Goal: Information Seeking & Learning: Learn about a topic

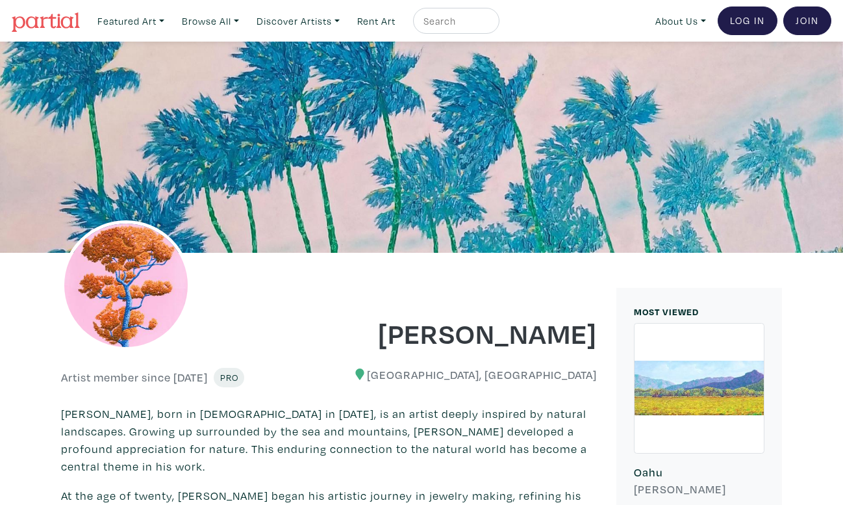
click at [36, 22] on img at bounding box center [46, 21] width 68 height 19
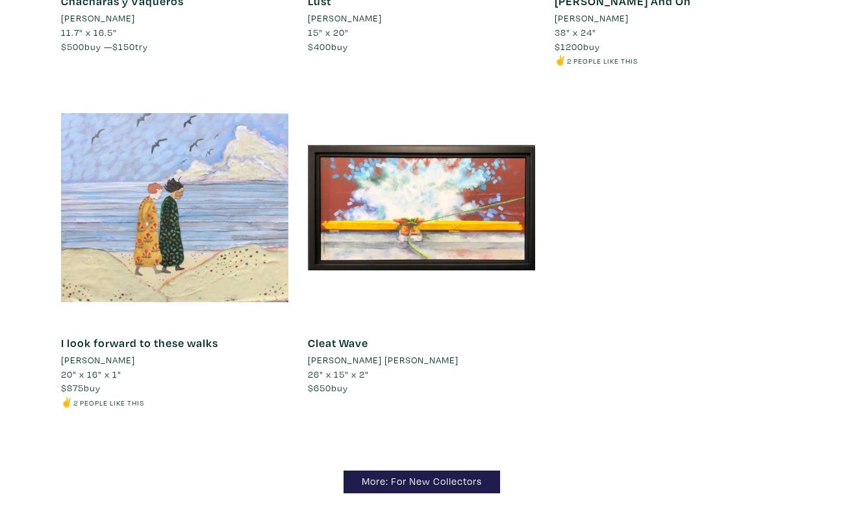
scroll to position [11753, 0]
click at [386, 470] on link "More: For New Collectors" at bounding box center [422, 481] width 157 height 23
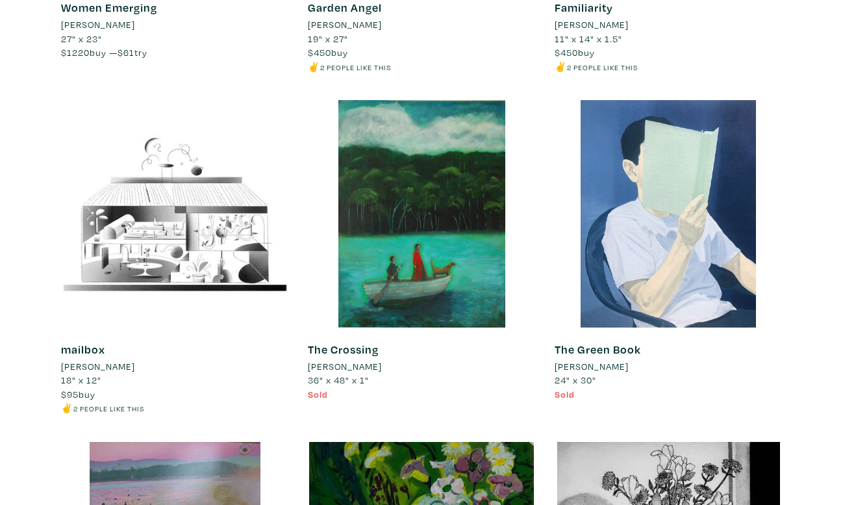
scroll to position [6641, 0]
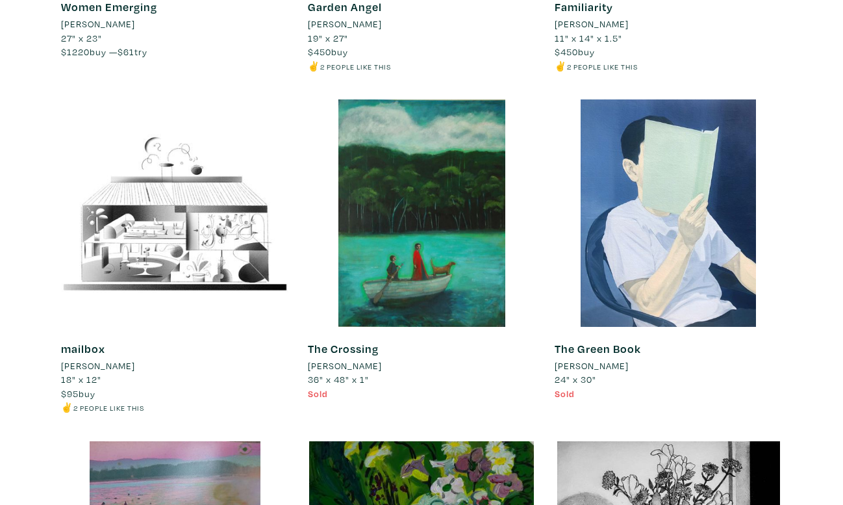
click at [582, 359] on li "[PERSON_NAME]" at bounding box center [592, 366] width 74 height 14
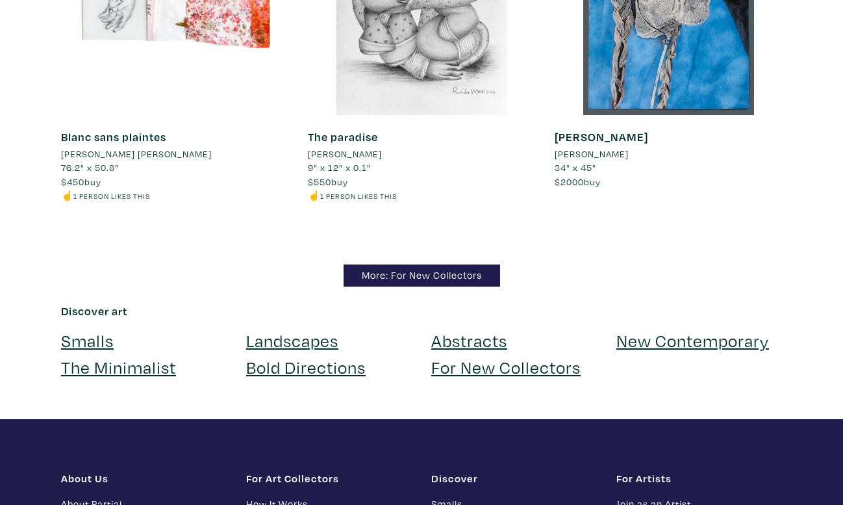
scroll to position [12653, 0]
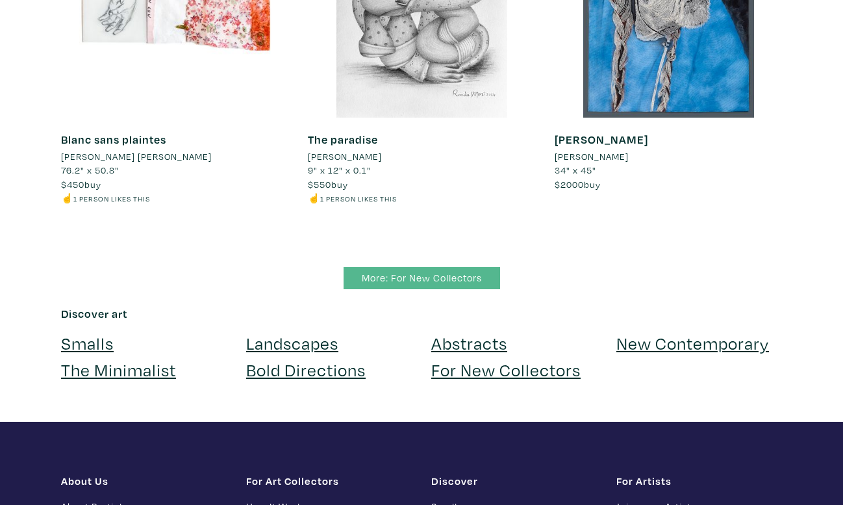
click at [414, 267] on link "More: For New Collectors" at bounding box center [422, 278] width 157 height 23
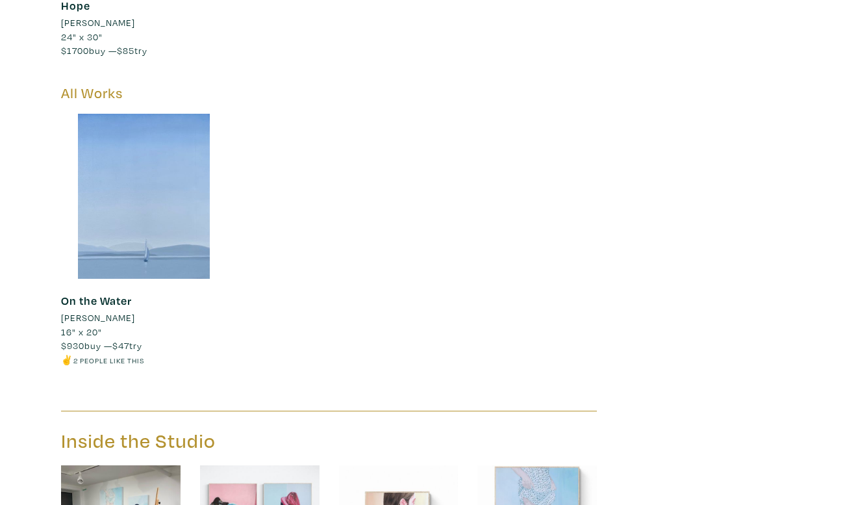
scroll to position [4004, 0]
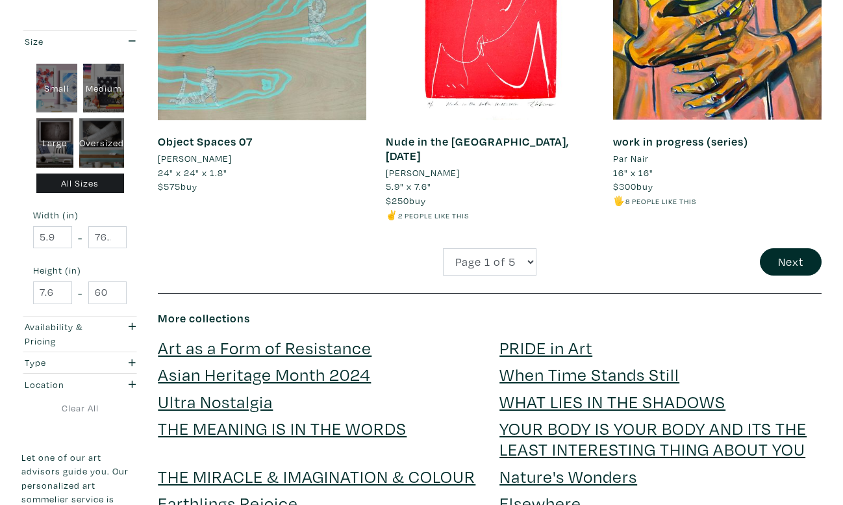
scroll to position [2595, 0]
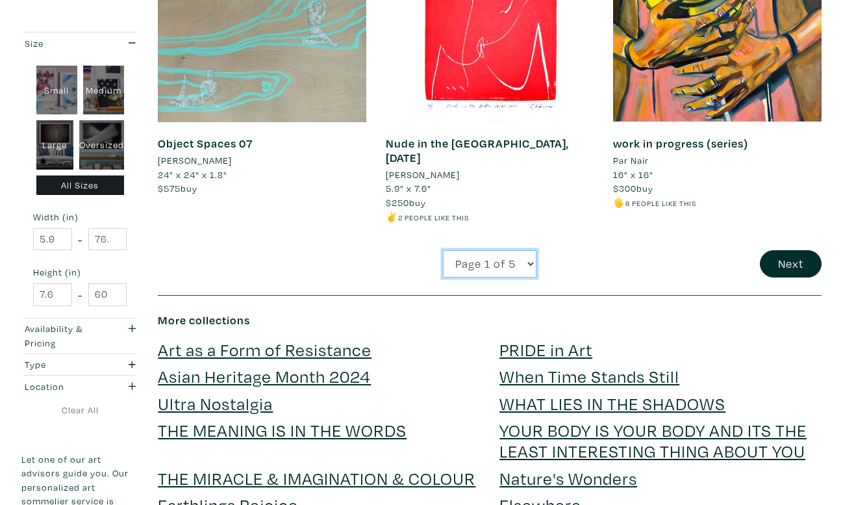
click at [521, 250] on select "Page 1 of 5 Page 2 of 5 Page 3 of 5 Page 4 of 5 Page 5 of 5" at bounding box center [490, 264] width 94 height 28
select select "3"
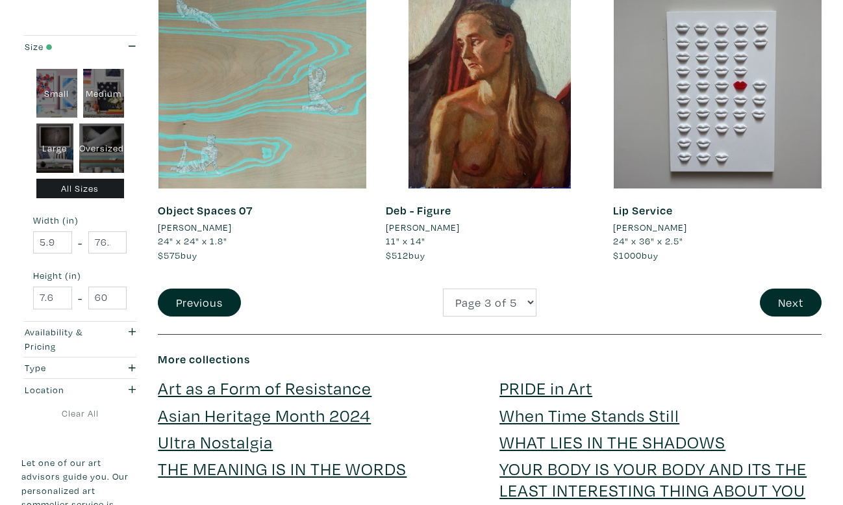
scroll to position [2544, 0]
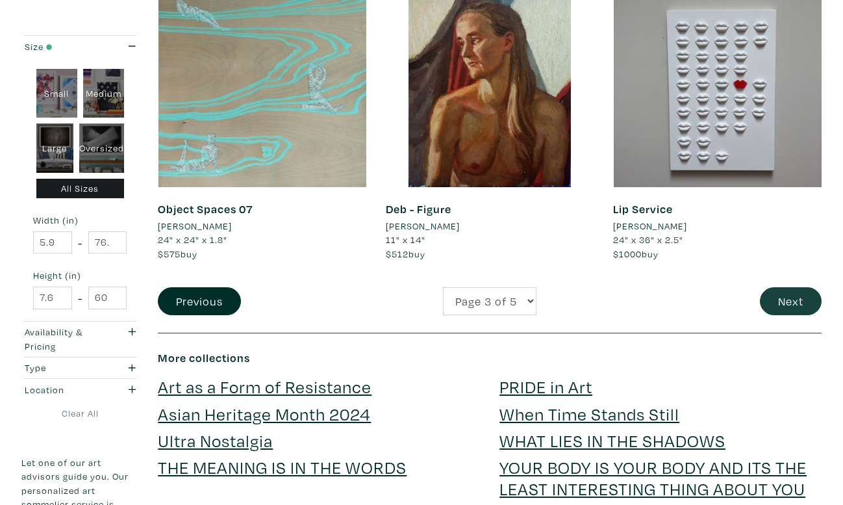
click at [770, 287] on button "Next" at bounding box center [791, 301] width 62 height 28
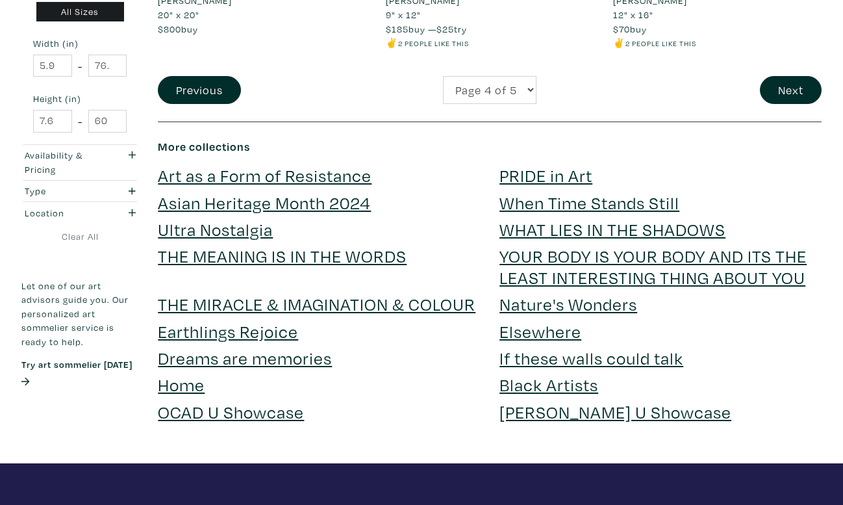
scroll to position [2781, 0]
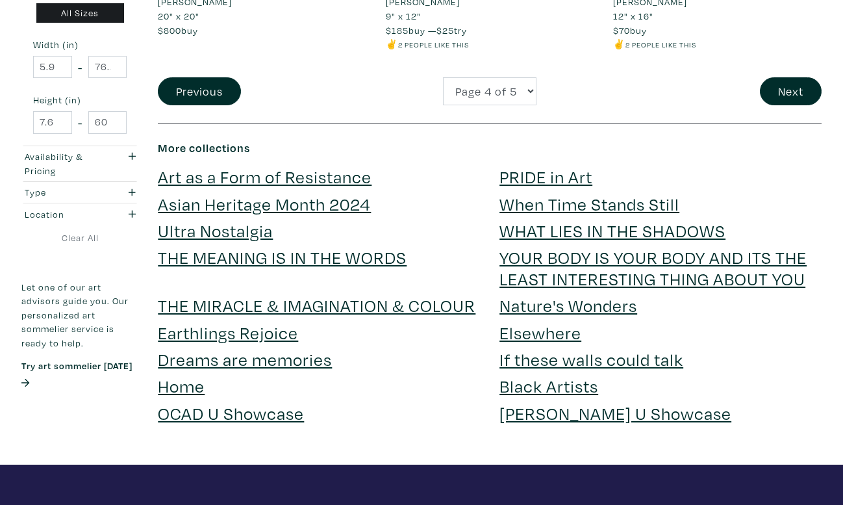
click at [338, 165] on link "Art as a Form of Resistance" at bounding box center [265, 176] width 214 height 23
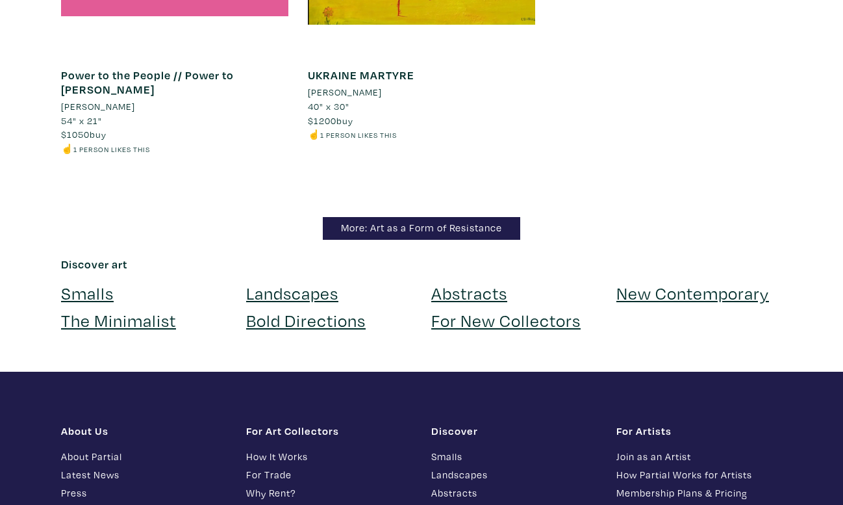
scroll to position [2201, 0]
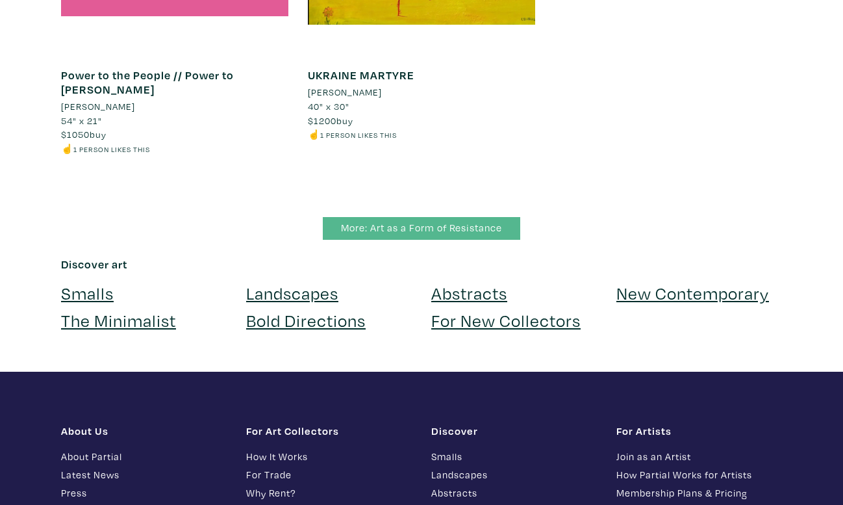
click at [349, 217] on link "More: Art as a Form of Resistance" at bounding box center [421, 228] width 197 height 23
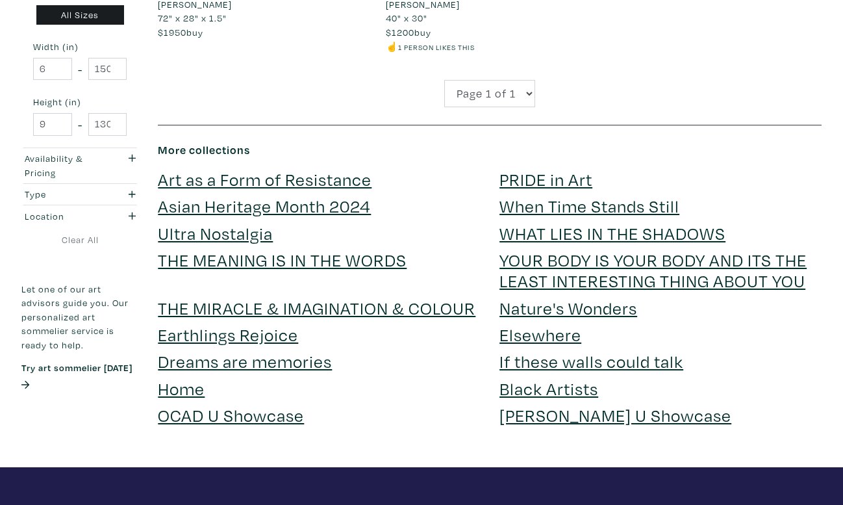
scroll to position [2150, 0]
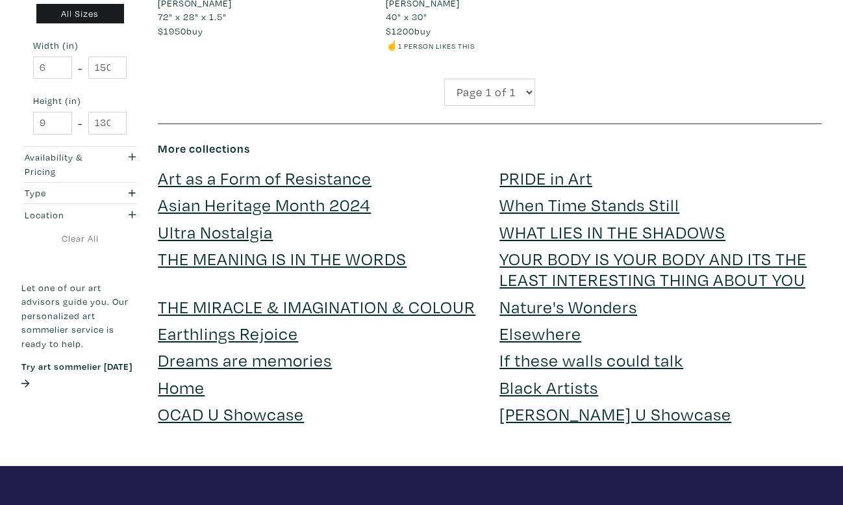
click at [531, 247] on link "YOUR BODY IS YOUR BODY AND ITS THE LEAST INTERESTING THING ABOUT YOU" at bounding box center [652, 269] width 307 height 44
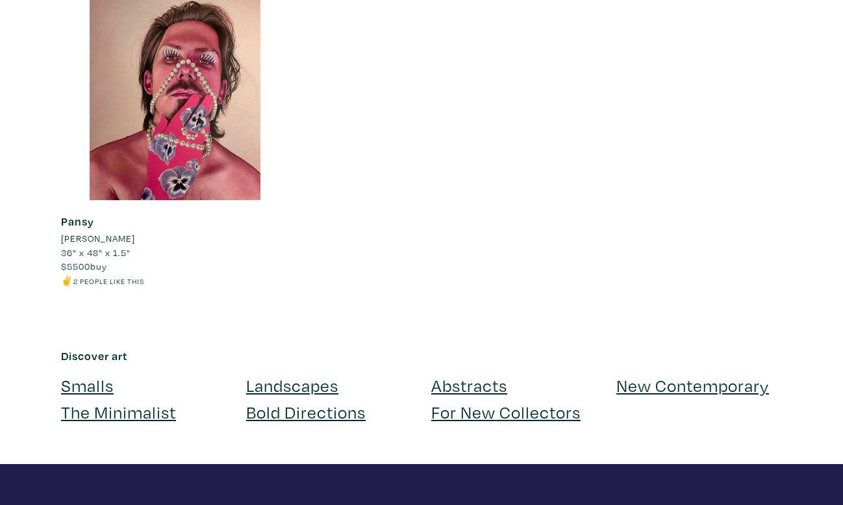
scroll to position [2677, 0]
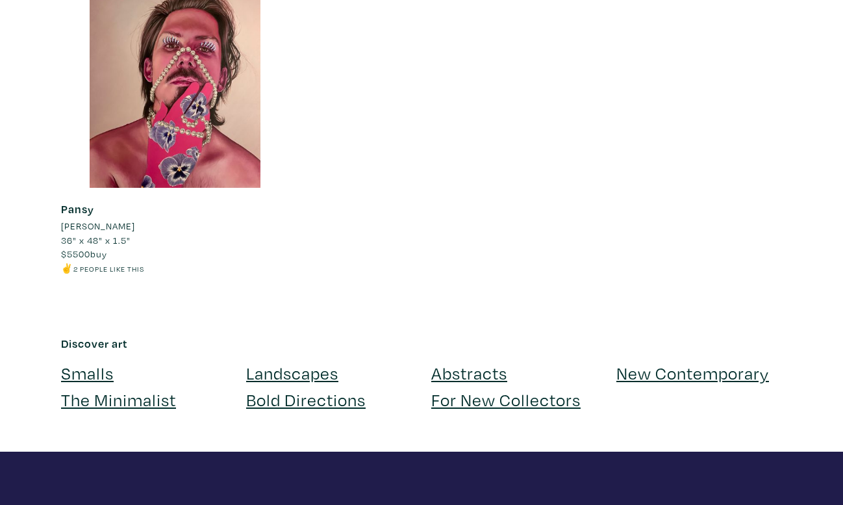
click at [671, 361] on link "New Contemporary" at bounding box center [692, 372] width 153 height 23
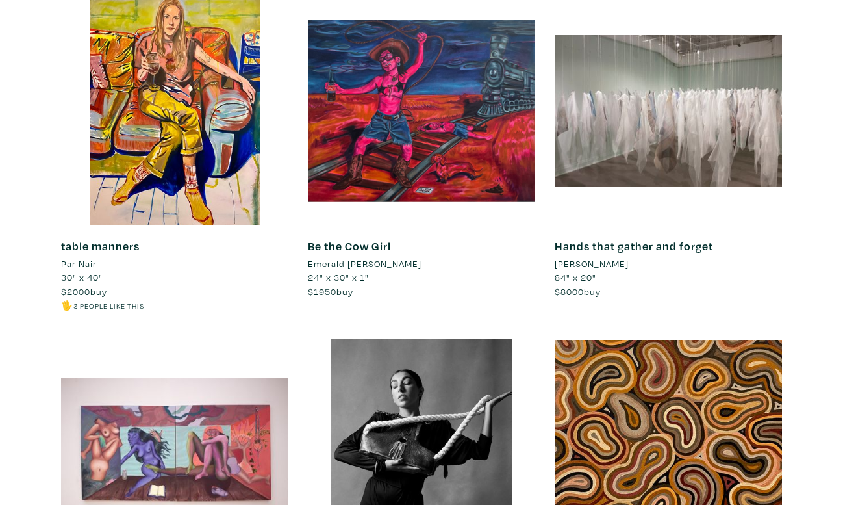
scroll to position [11865, 0]
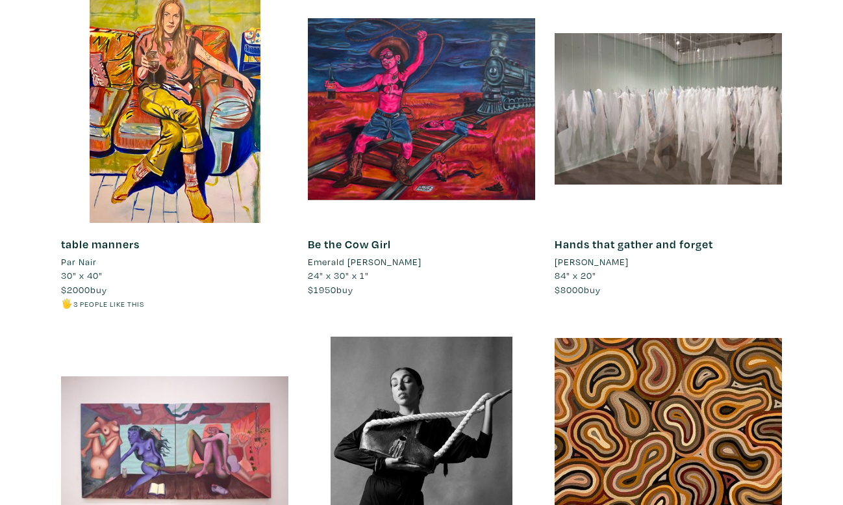
click at [79, 255] on li "Par Nair" at bounding box center [79, 262] width 36 height 14
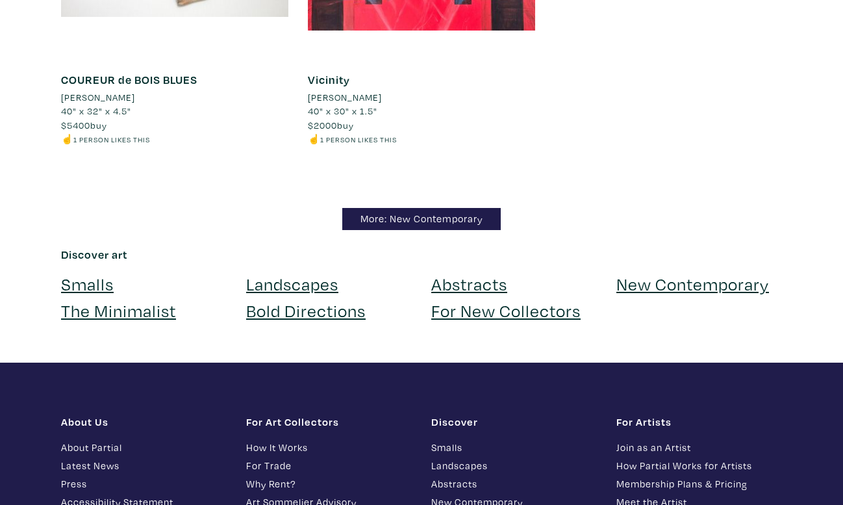
scroll to position [12714, 0]
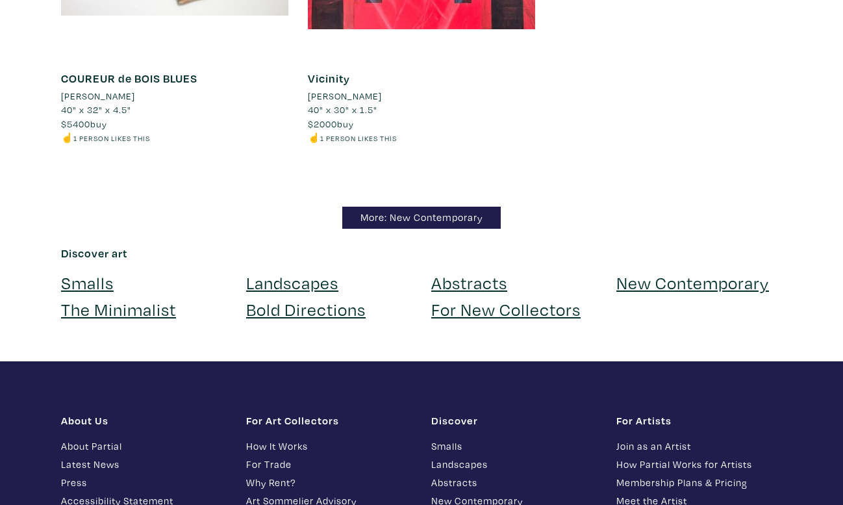
click at [312, 297] on link "Bold Directions" at bounding box center [306, 308] width 120 height 23
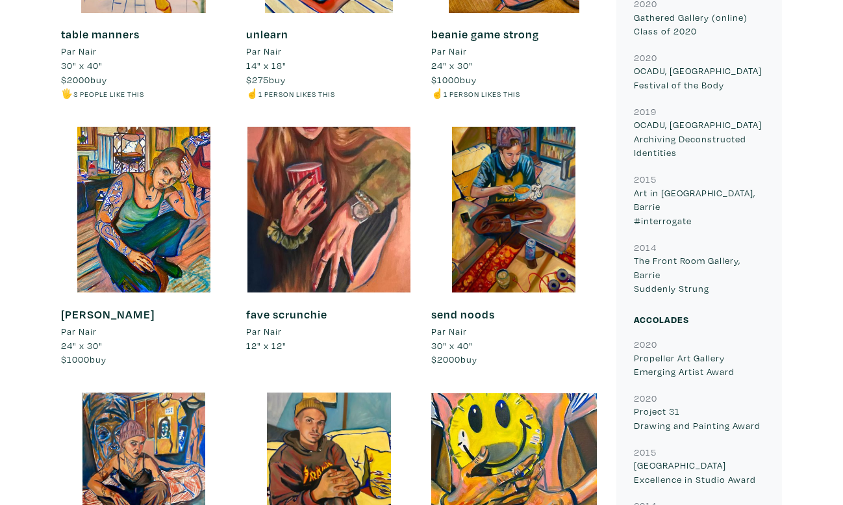
scroll to position [748, 0]
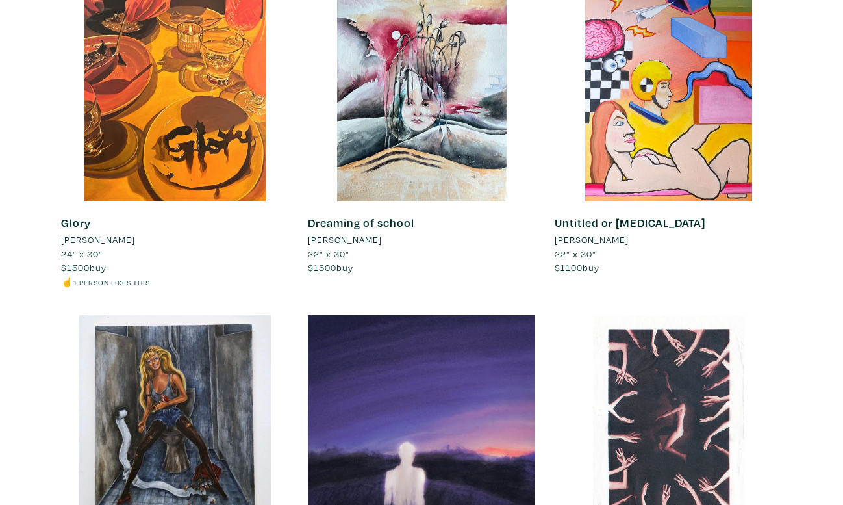
scroll to position [2334, 0]
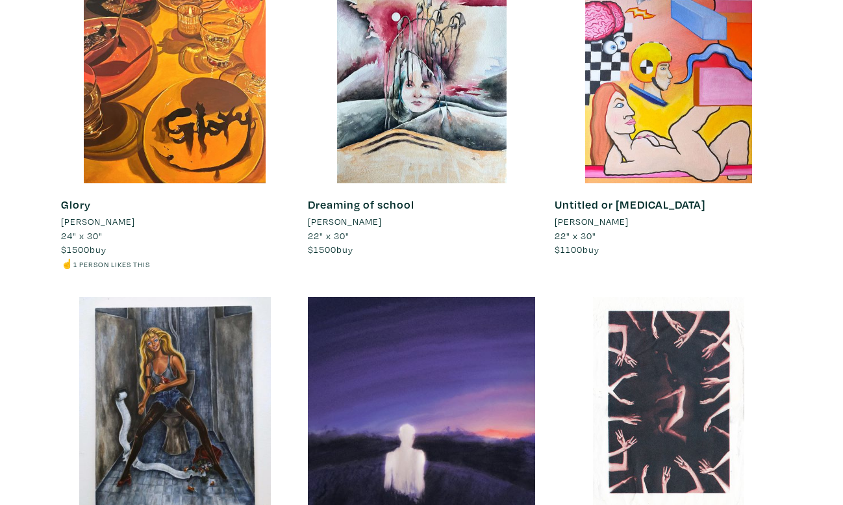
click at [118, 214] on li "[PERSON_NAME]" at bounding box center [98, 221] width 74 height 14
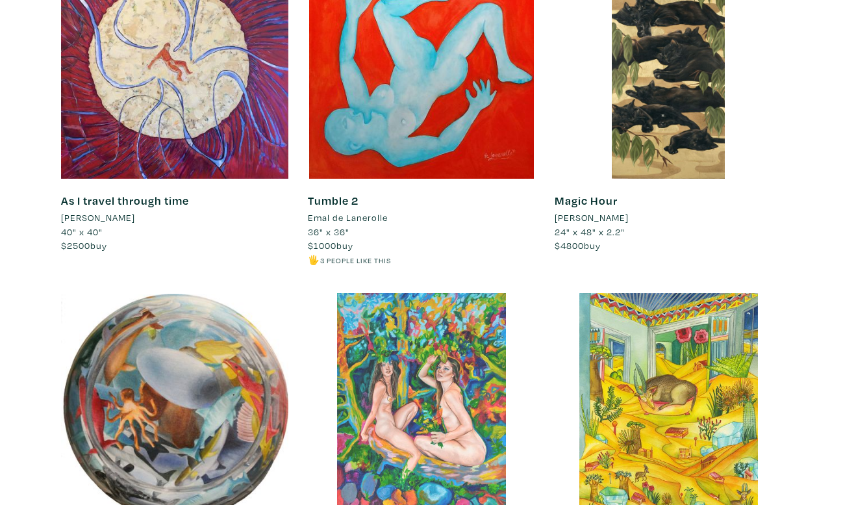
scroll to position [10558, 0]
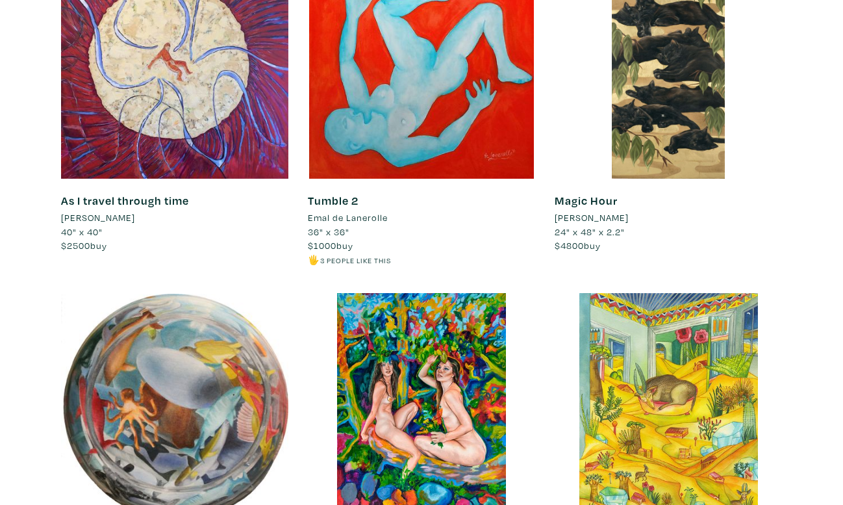
click at [594, 210] on li "[PERSON_NAME]" at bounding box center [592, 217] width 74 height 14
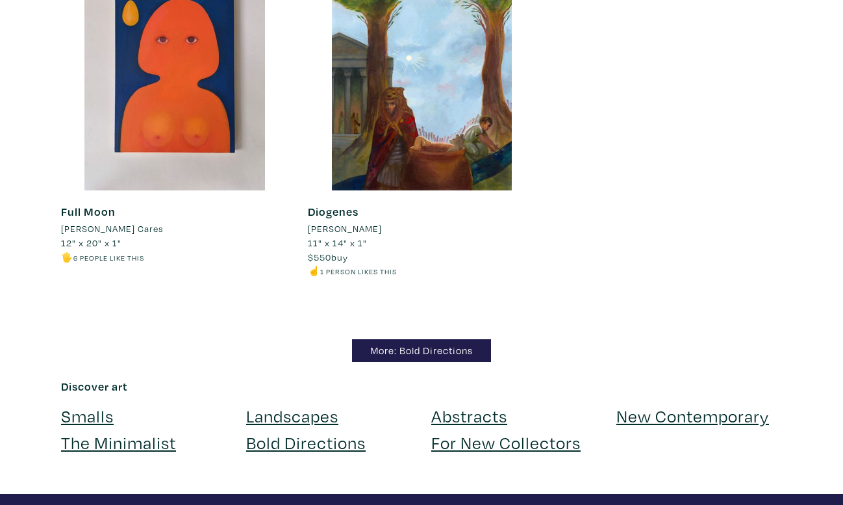
scroll to position [11218, 0]
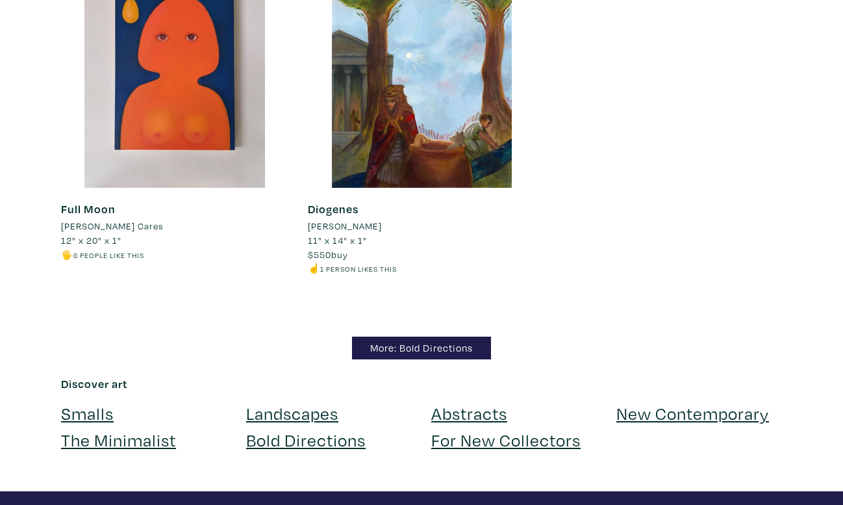
click at [316, 401] on link "Landscapes" at bounding box center [292, 412] width 92 height 23
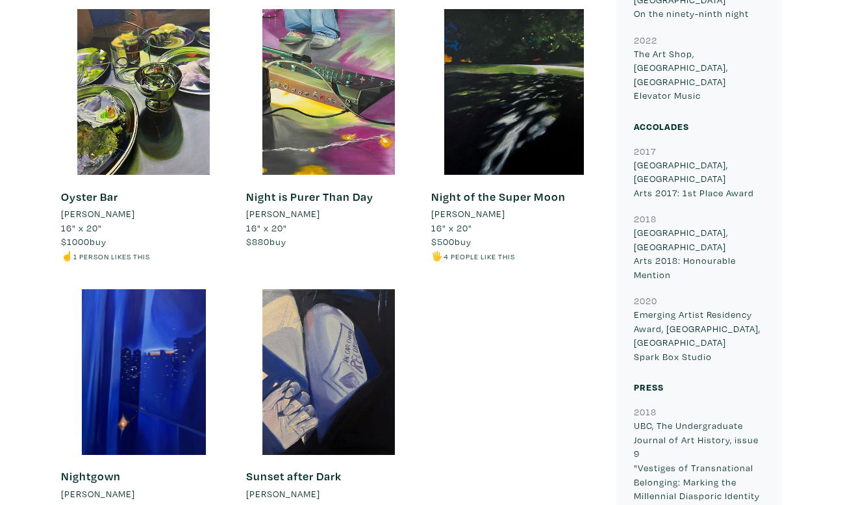
scroll to position [959, 0]
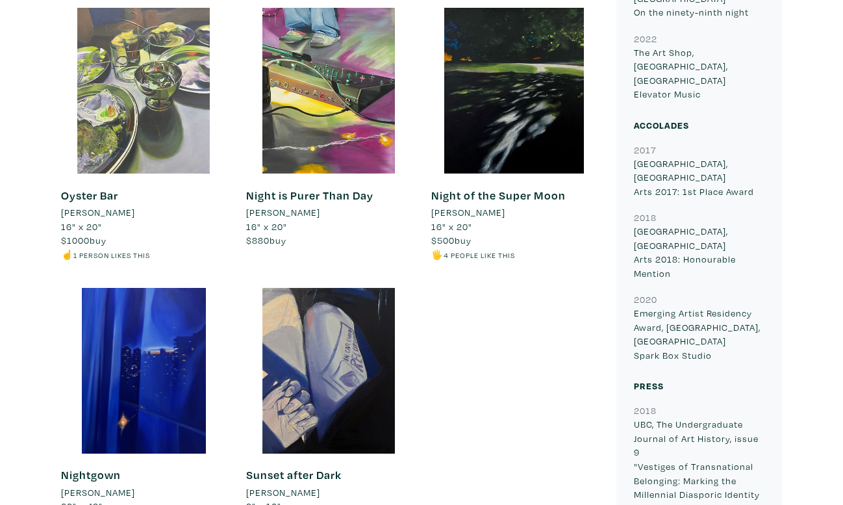
click at [121, 94] on div at bounding box center [144, 91] width 166 height 166
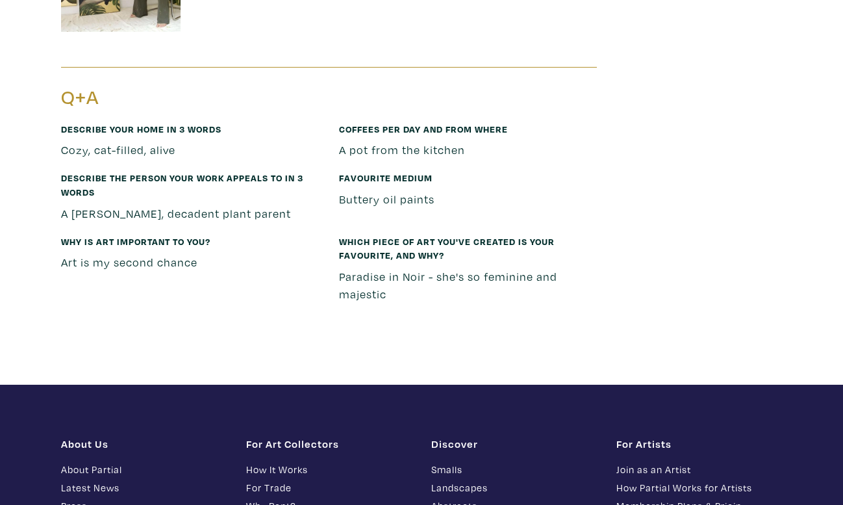
scroll to position [1950, 0]
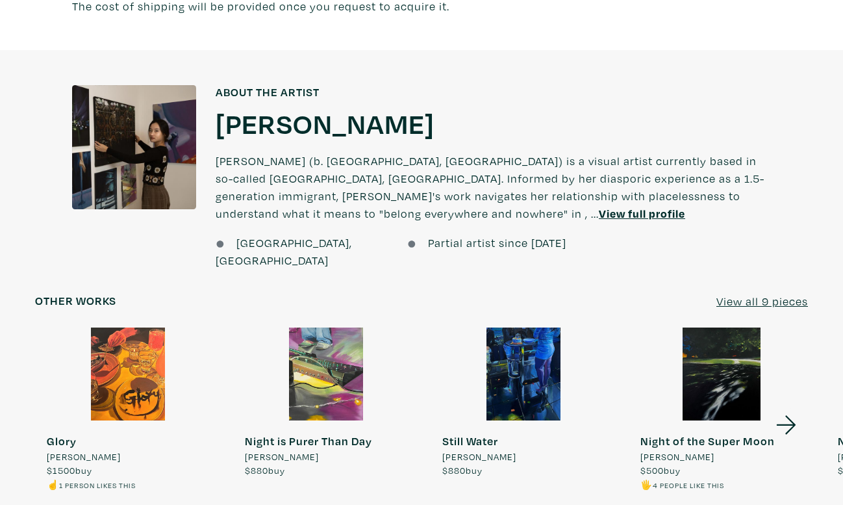
scroll to position [873, 0]
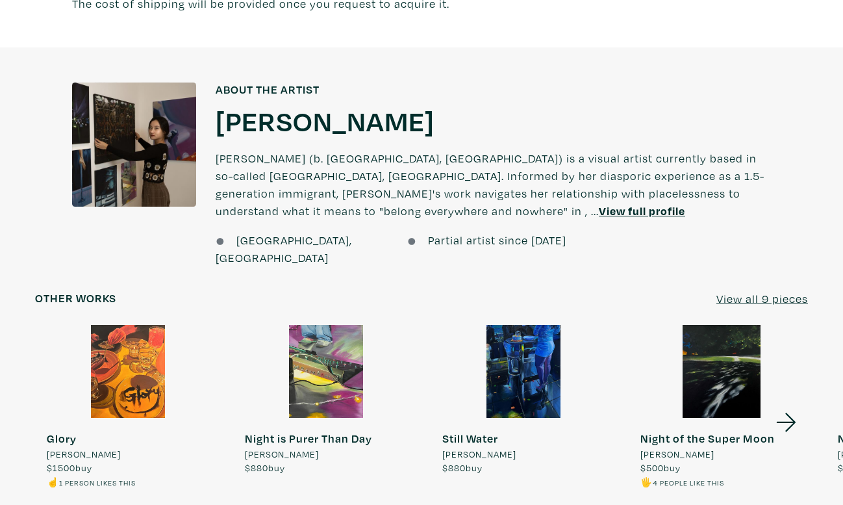
click at [118, 344] on div at bounding box center [128, 371] width 186 height 93
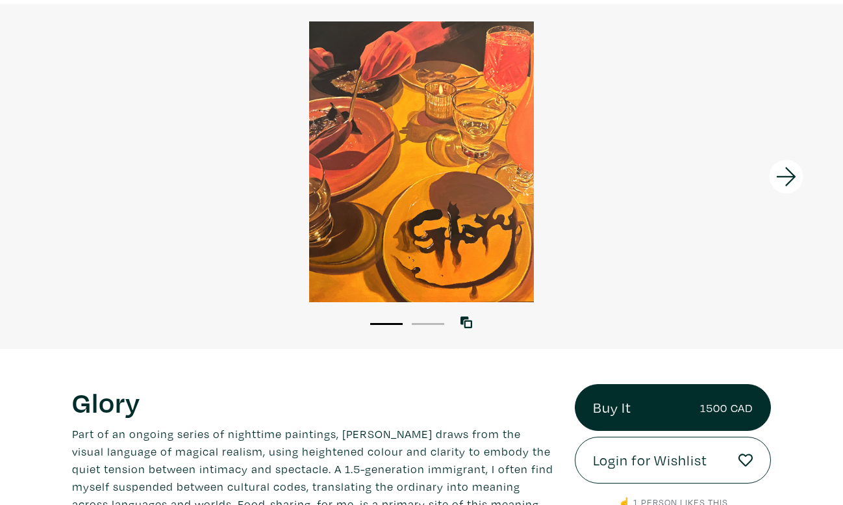
scroll to position [87, 0]
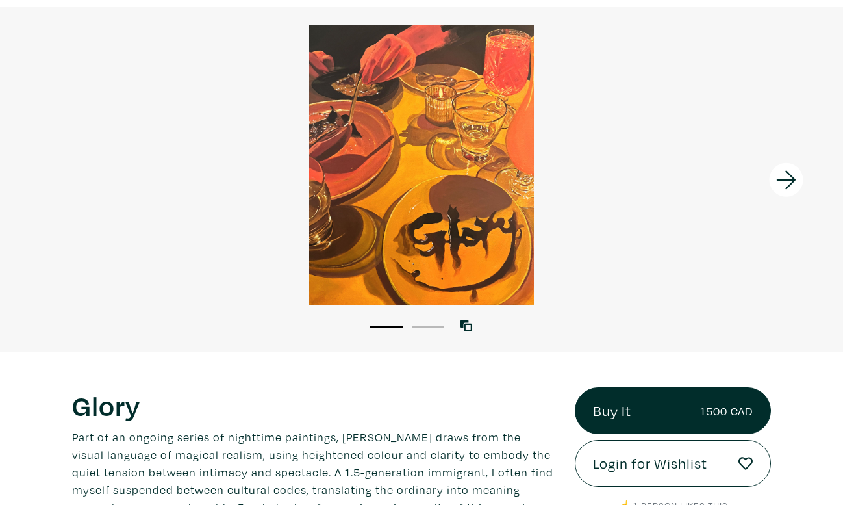
click at [785, 171] on icon at bounding box center [786, 179] width 44 height 35
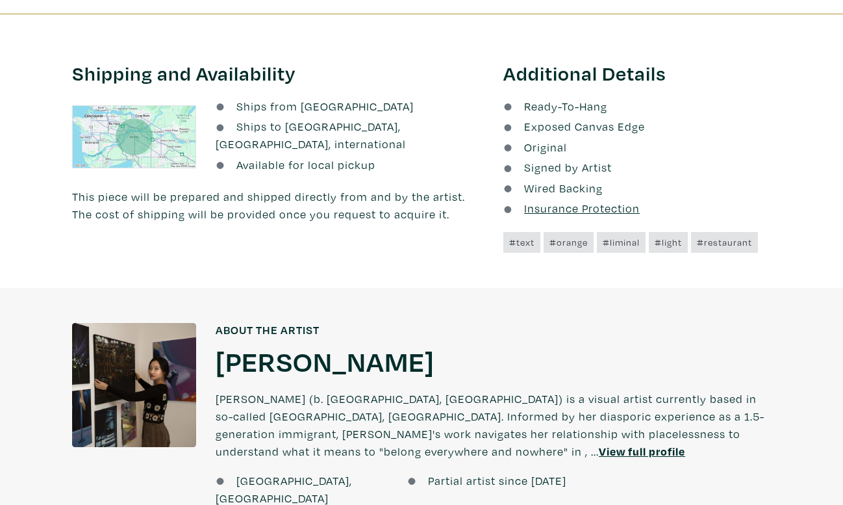
scroll to position [771, 0]
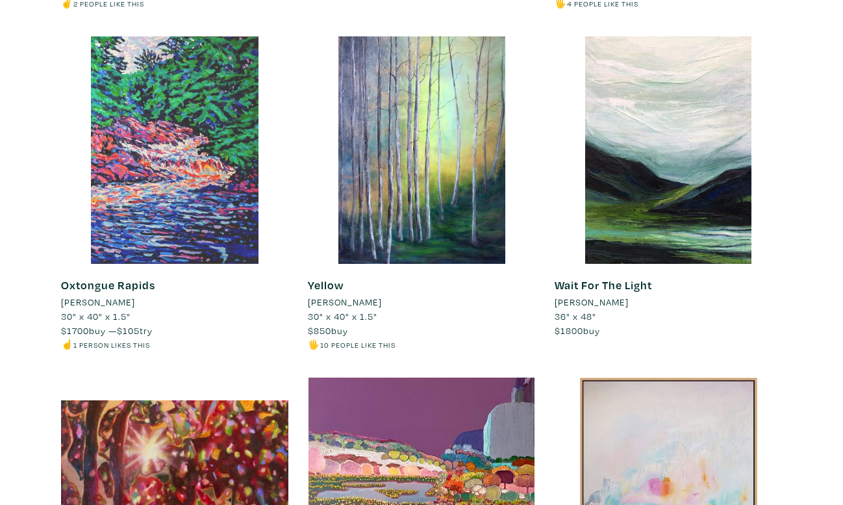
scroll to position [546, 0]
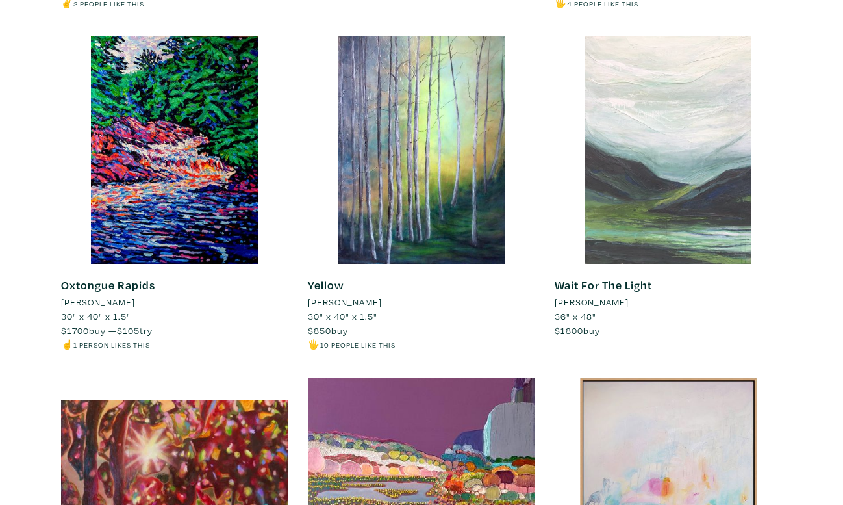
click at [690, 142] on div at bounding box center [668, 149] width 227 height 227
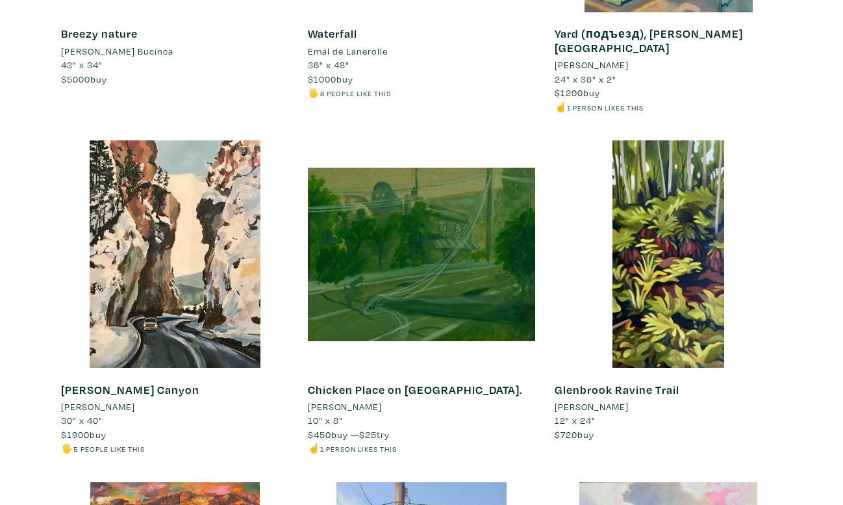
scroll to position [7371, 0]
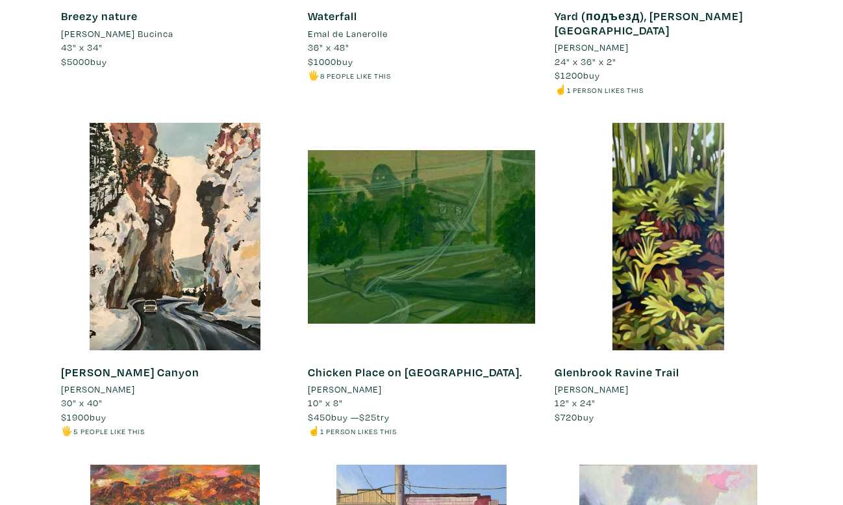
click at [135, 382] on li "Norman Burnham White" at bounding box center [98, 389] width 74 height 14
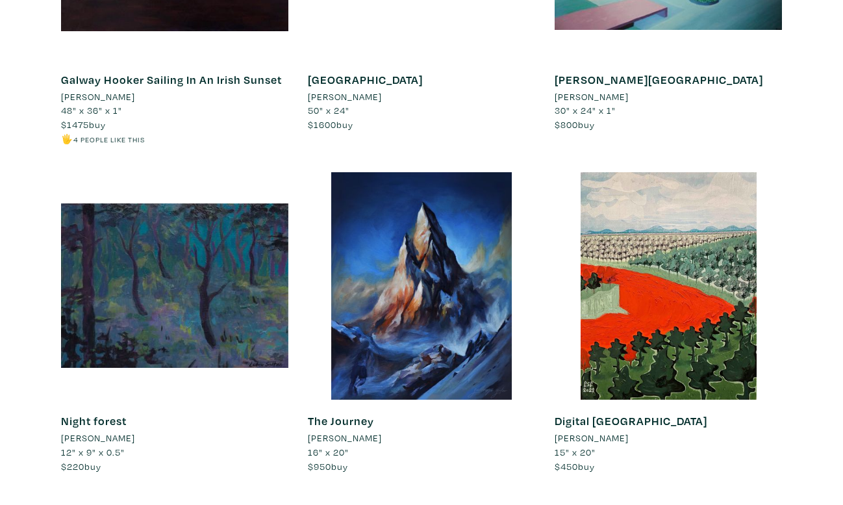
scroll to position [11118, 0]
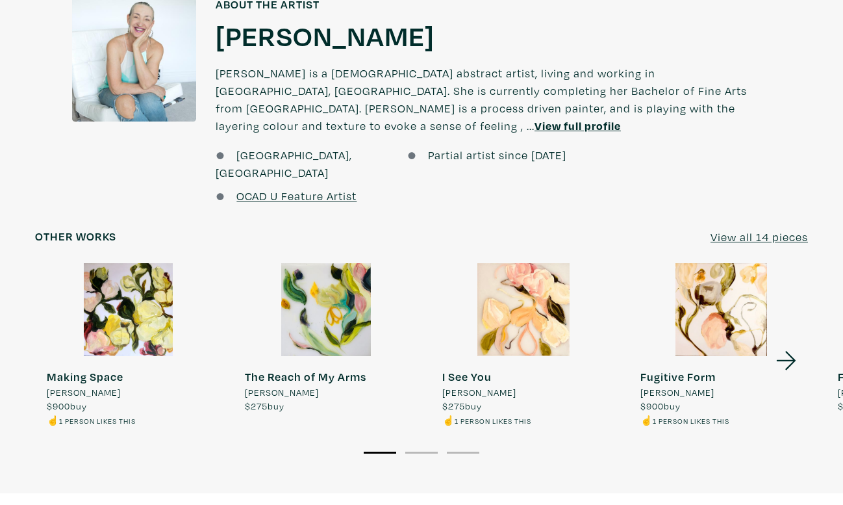
scroll to position [1026, 0]
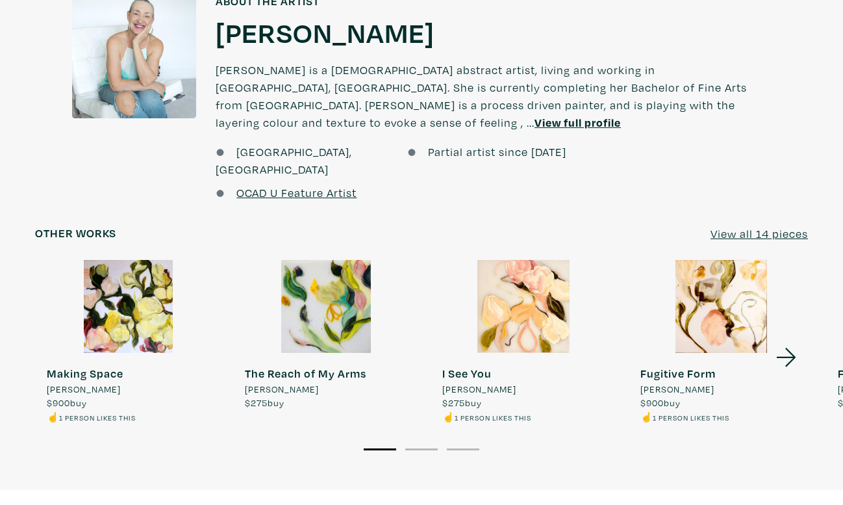
click at [791, 347] on icon at bounding box center [785, 356] width 19 height 19
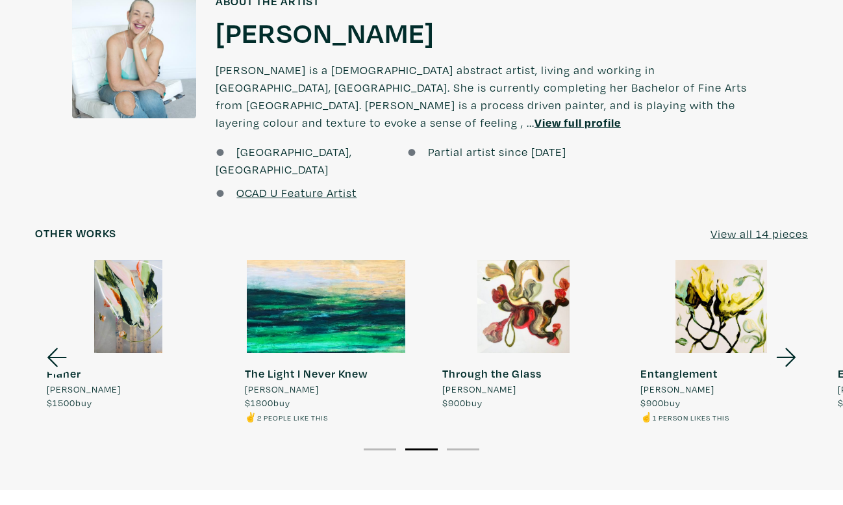
click at [791, 347] on icon at bounding box center [785, 356] width 19 height 19
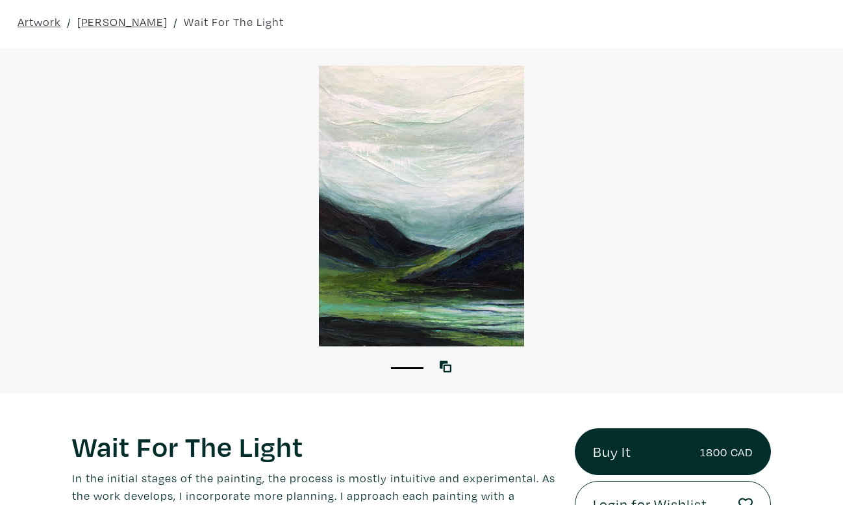
scroll to position [40, 0]
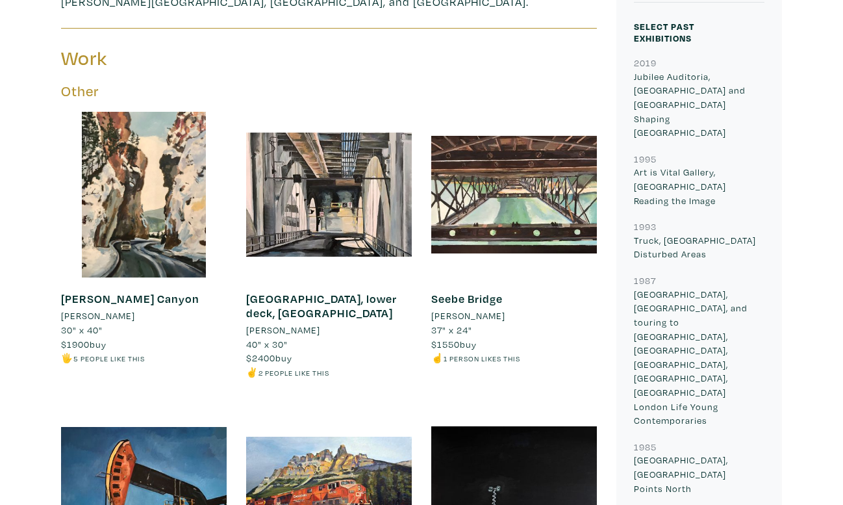
scroll to position [511, 0]
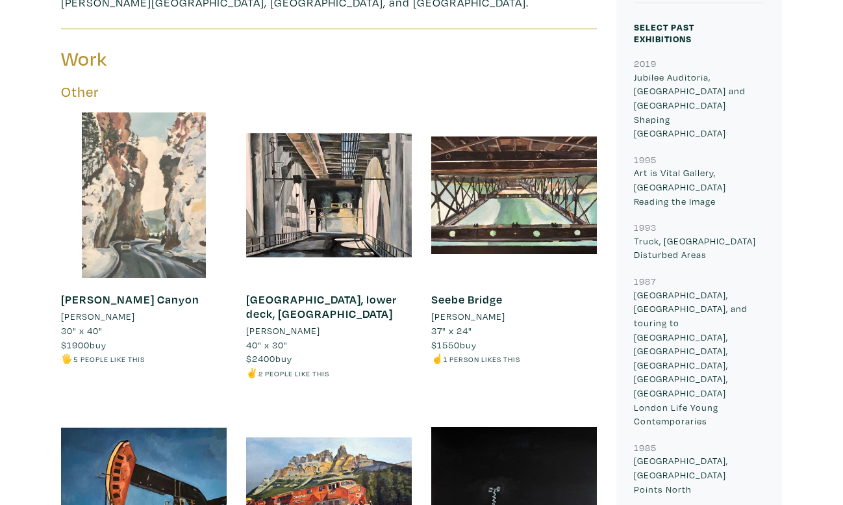
click at [183, 183] on div at bounding box center [144, 195] width 166 height 166
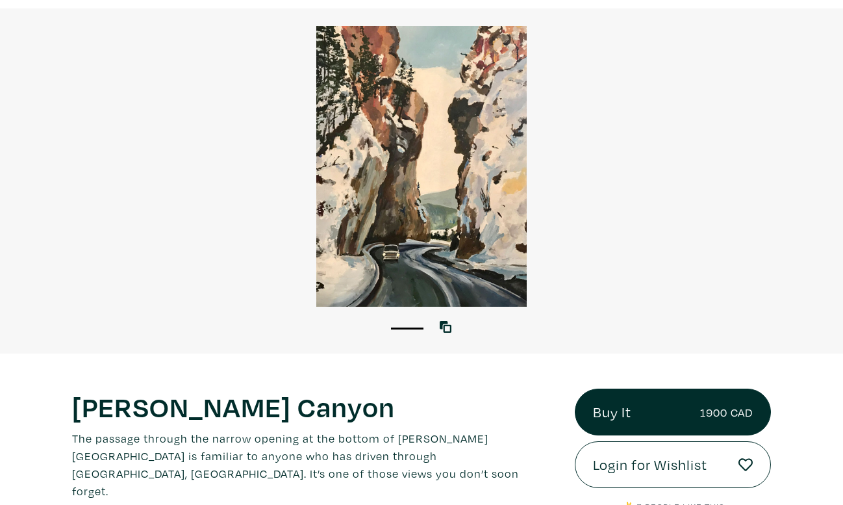
scroll to position [81, 0]
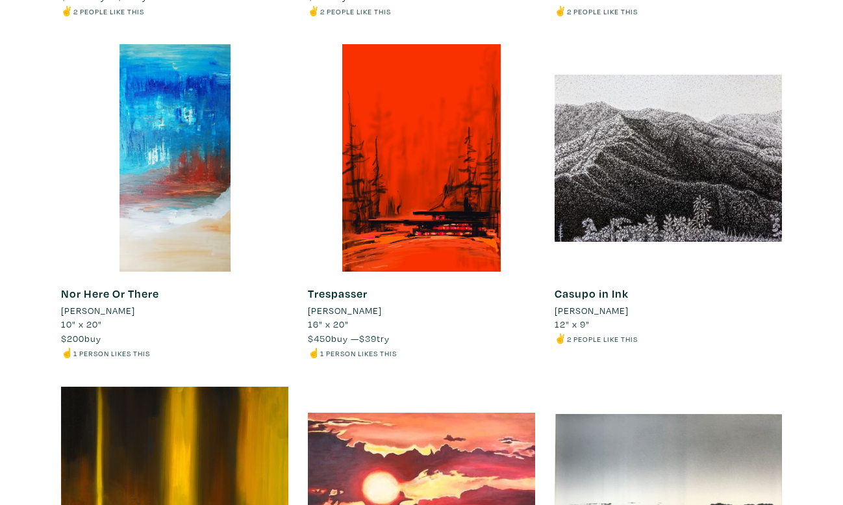
scroll to position [1932, 0]
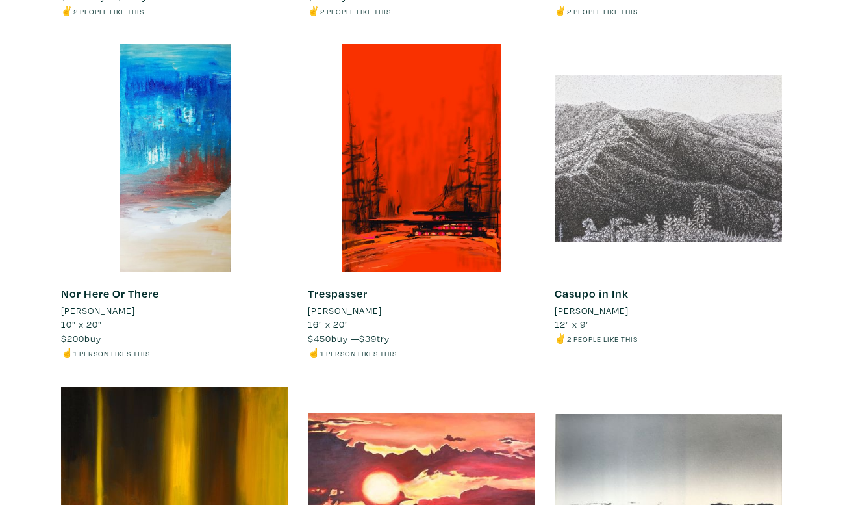
click at [660, 145] on div at bounding box center [668, 157] width 227 height 227
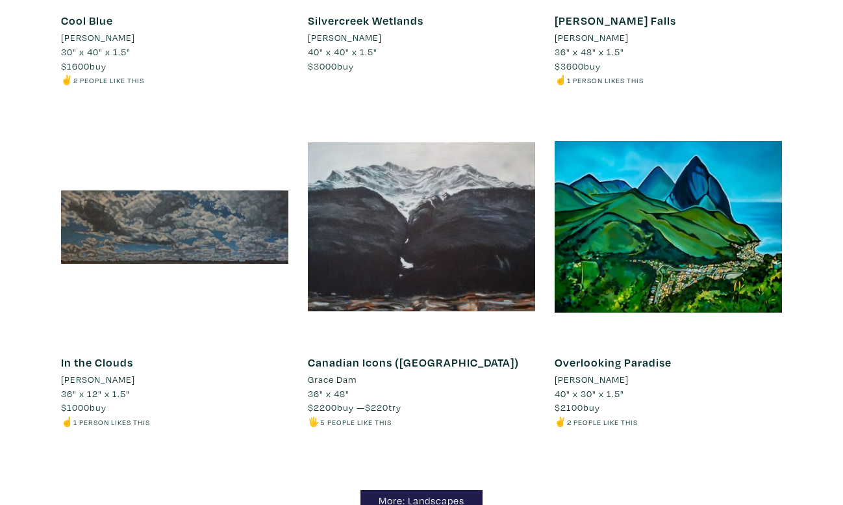
scroll to position [10724, 0]
click at [470, 490] on link "More: Landscapes" at bounding box center [421, 501] width 122 height 23
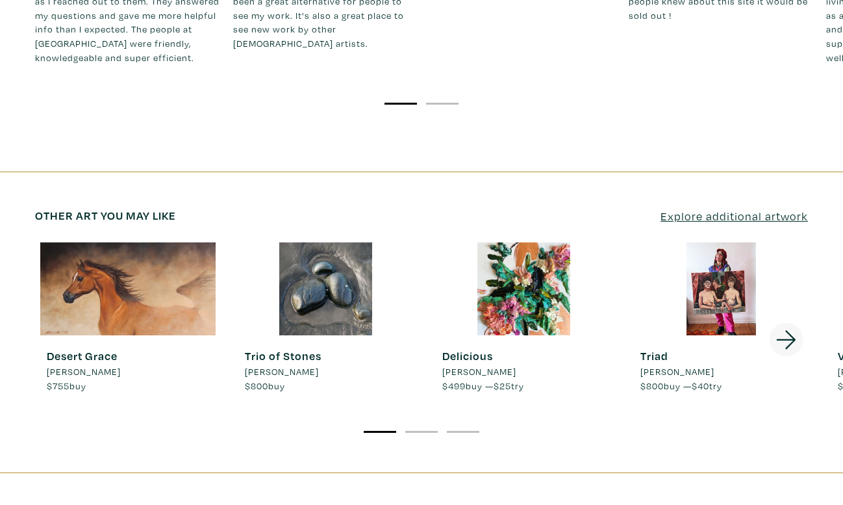
scroll to position [1812, 0]
click at [788, 322] on icon at bounding box center [786, 339] width 44 height 35
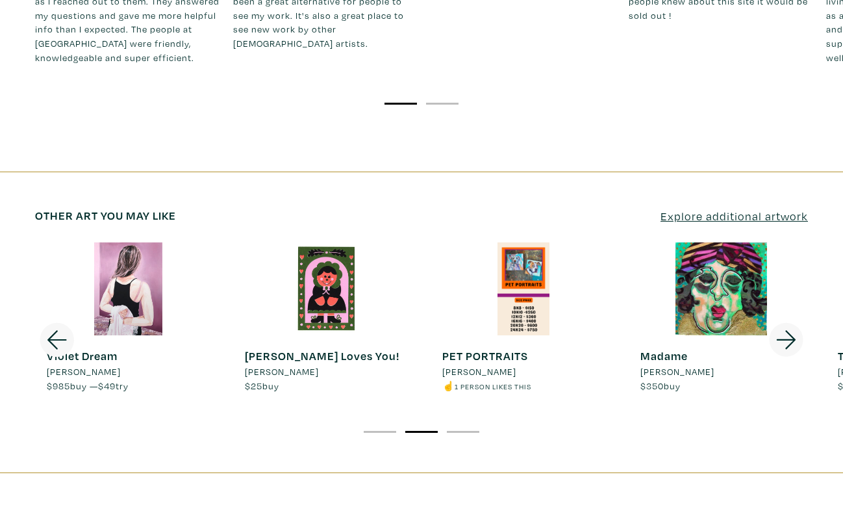
click at [788, 322] on icon at bounding box center [786, 339] width 44 height 35
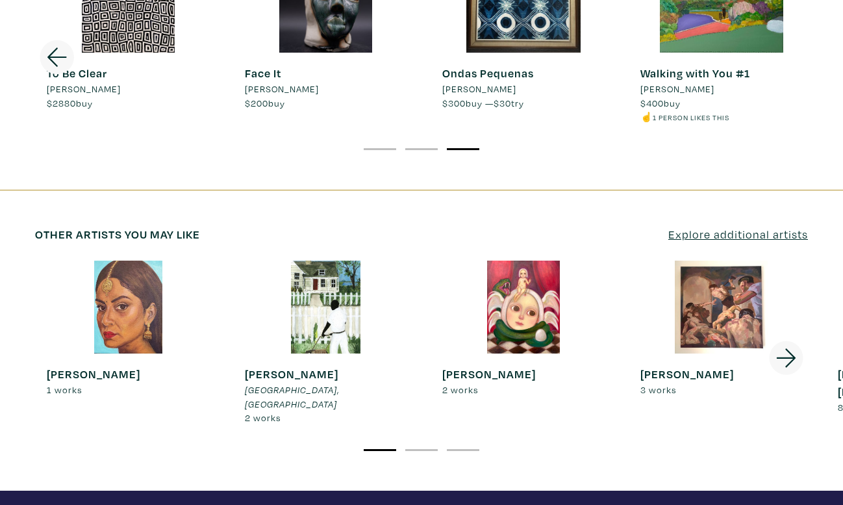
scroll to position [2096, 0]
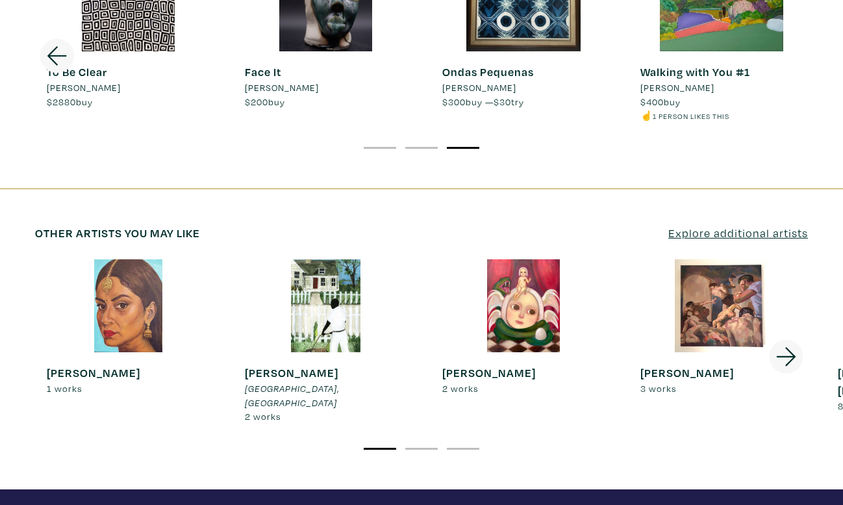
click at [694, 365] on strong "[PERSON_NAME]" at bounding box center [687, 372] width 94 height 15
click at [790, 339] on icon at bounding box center [786, 356] width 44 height 35
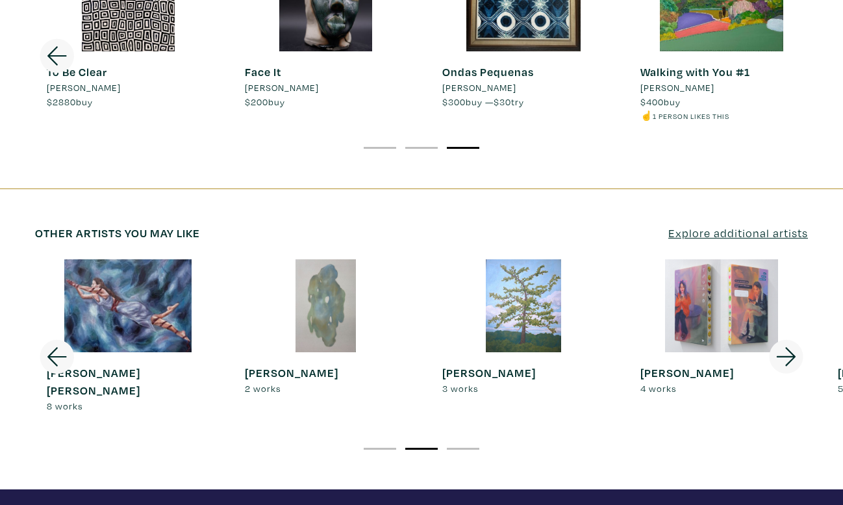
click at [790, 339] on icon at bounding box center [786, 356] width 44 height 35
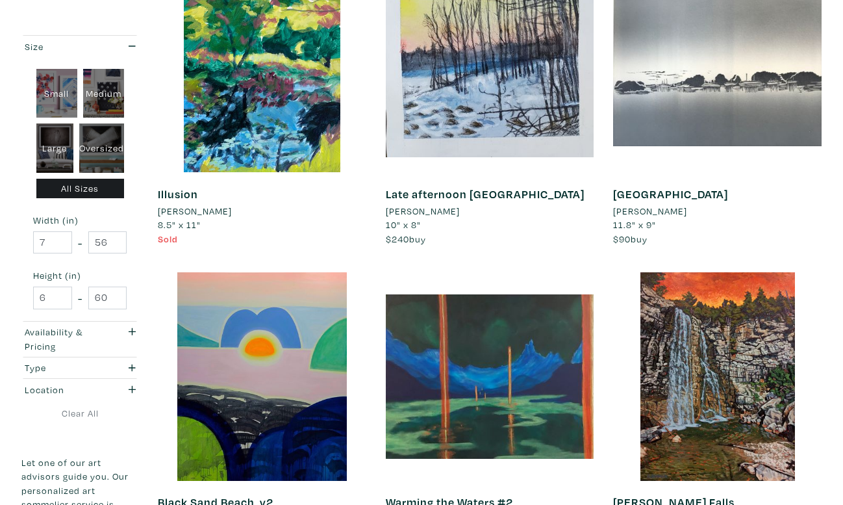
scroll to position [1621, 0]
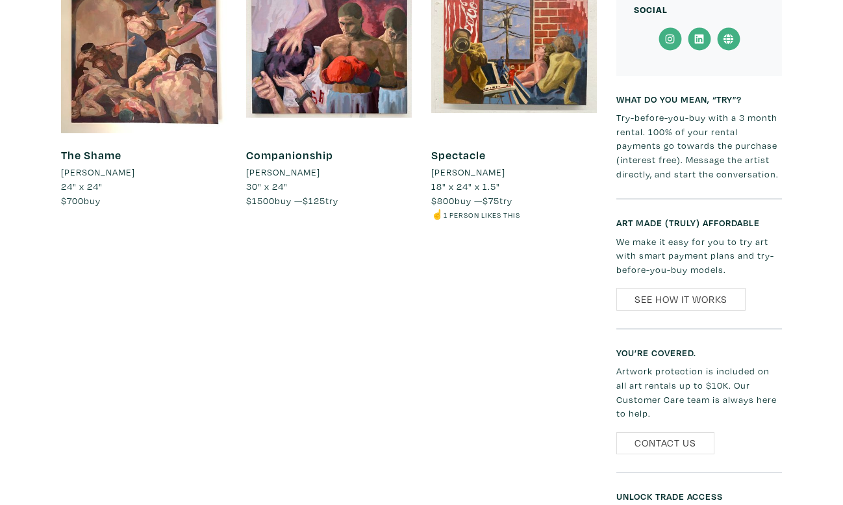
scroll to position [716, 0]
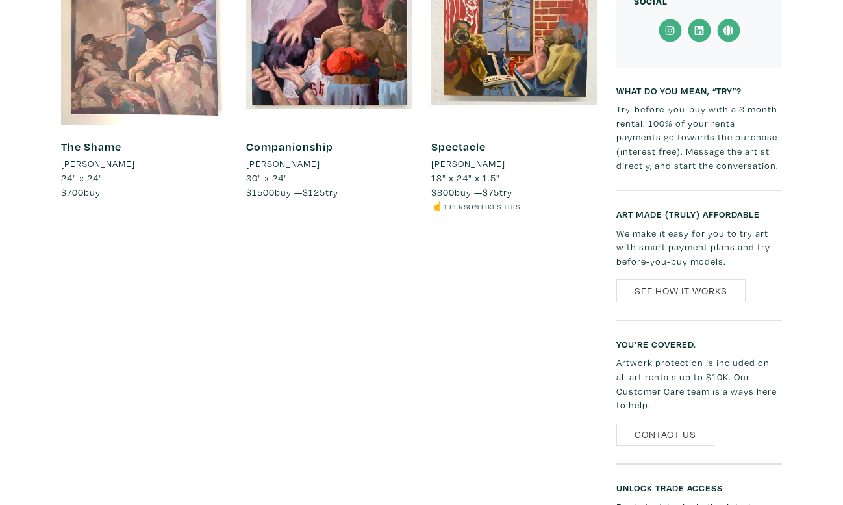
click at [169, 49] on div at bounding box center [144, 43] width 166 height 166
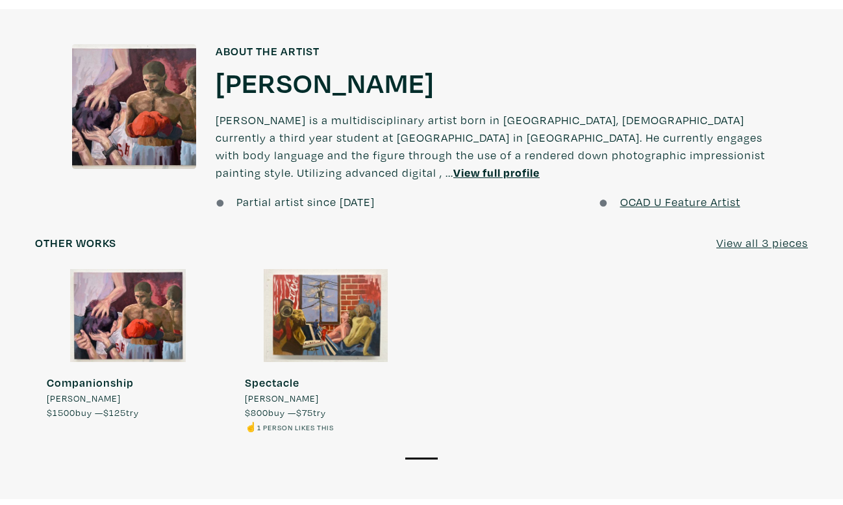
scroll to position [845, 0]
click at [453, 168] on u "View full profile" at bounding box center [496, 171] width 86 height 15
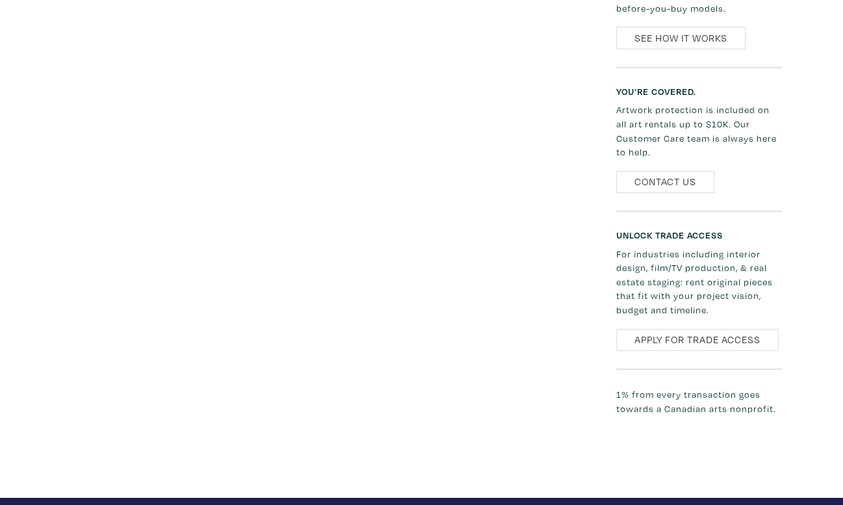
scroll to position [989, 0]
